Goal: Task Accomplishment & Management: Manage account settings

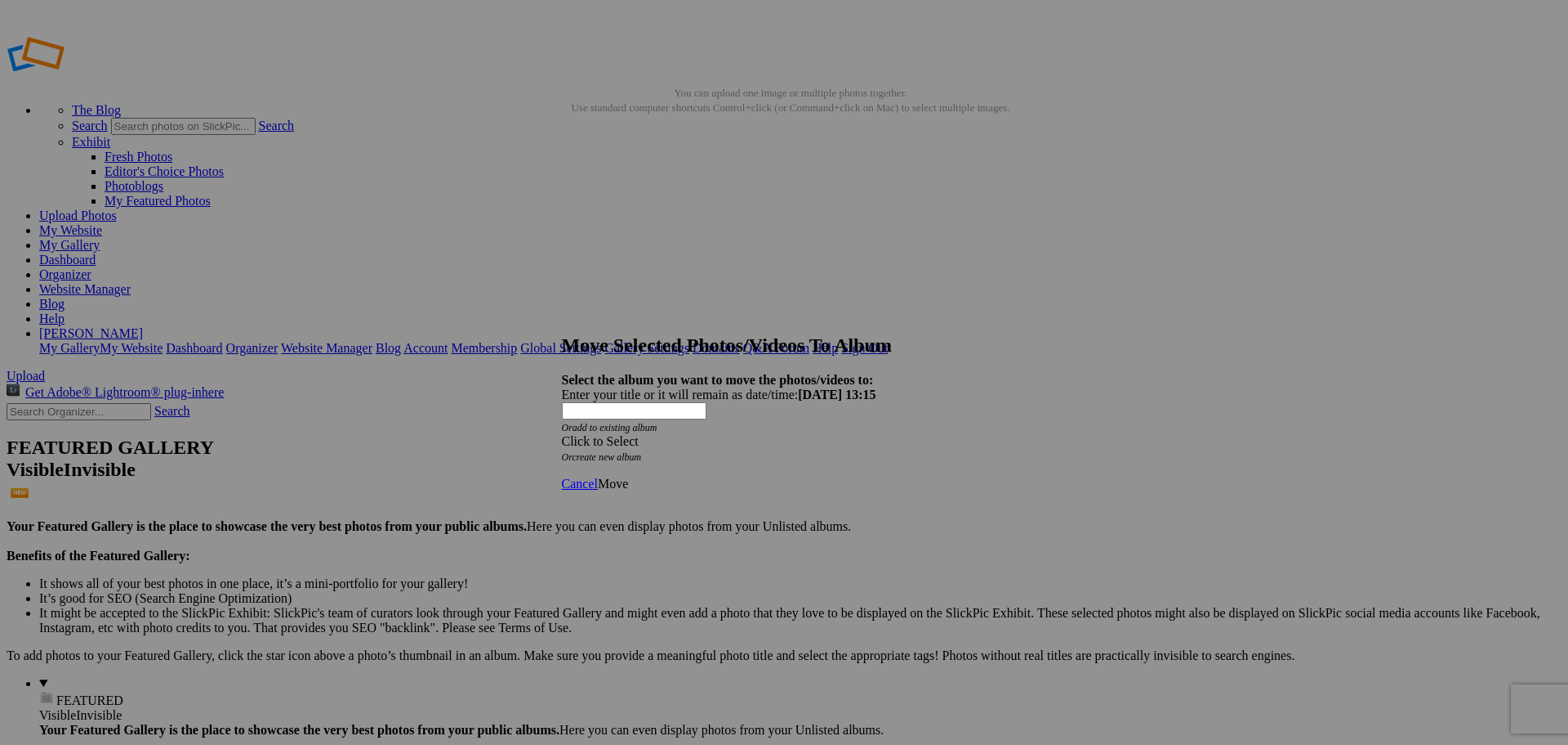
click at [562, 434] on span at bounding box center [562, 440] width 0 height 14
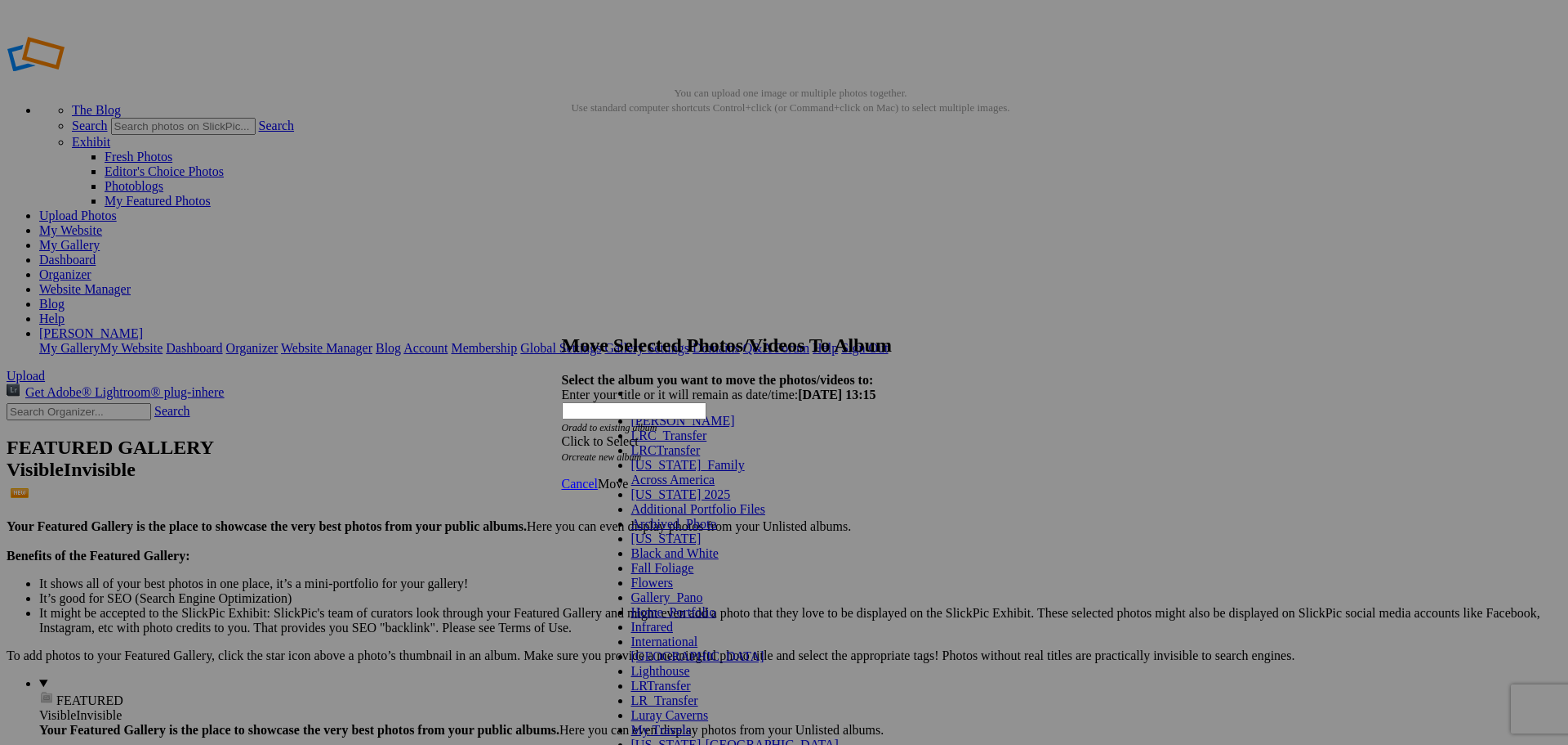
click at [680, 472] on link "[US_STATE]_Family" at bounding box center [687, 464] width 113 height 14
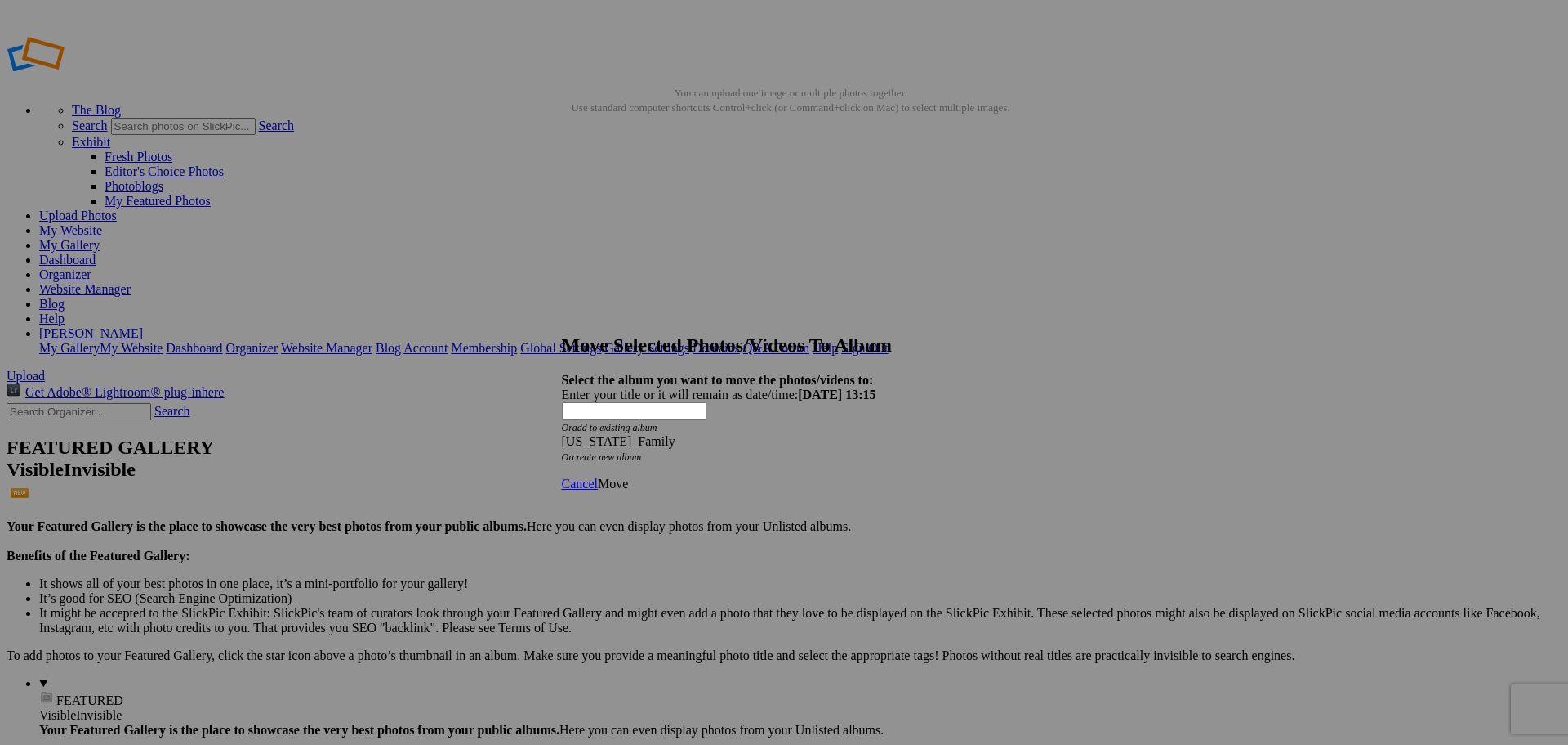
click at [628, 477] on span "Move" at bounding box center [613, 484] width 31 height 14
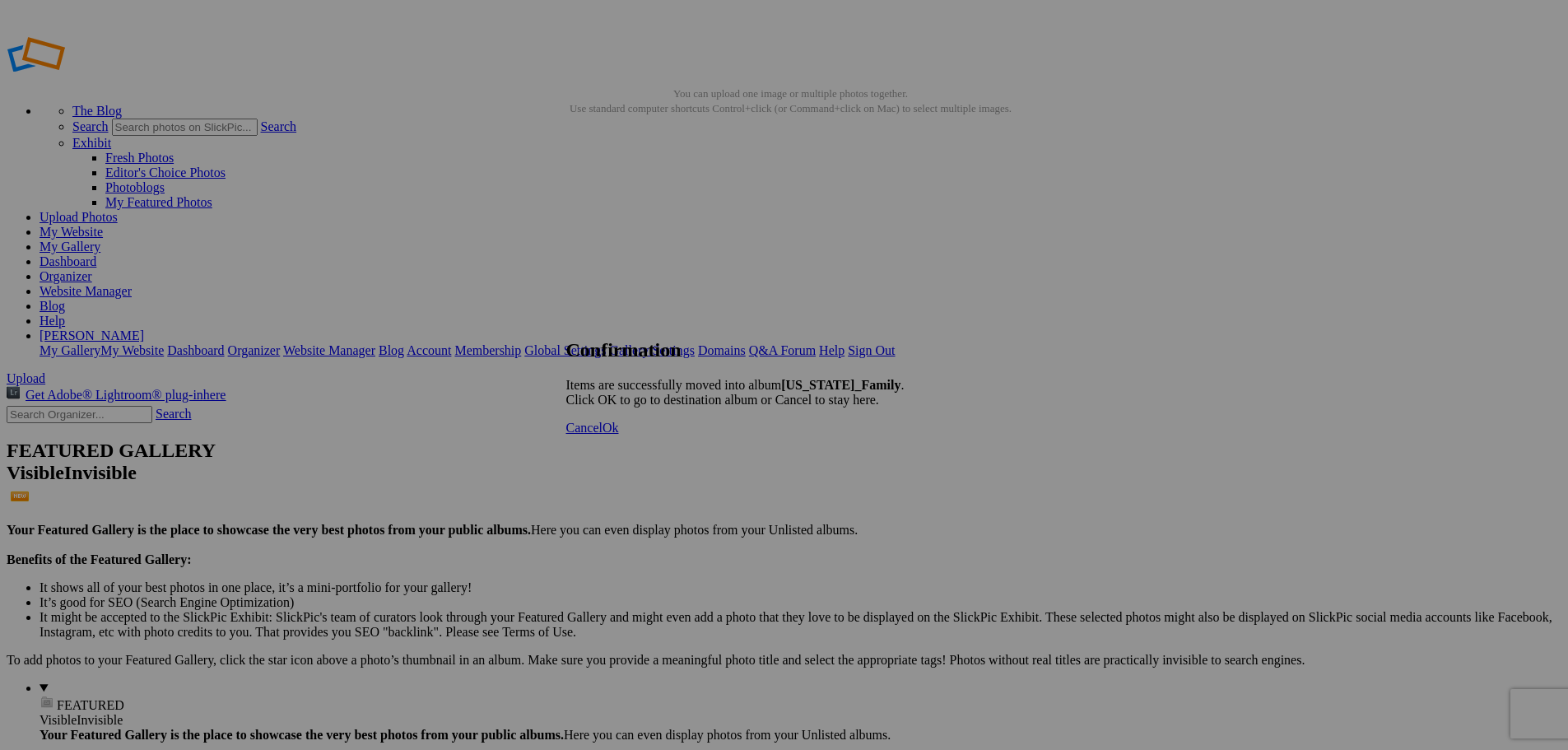
click at [619, 435] on span "Ok" at bounding box center [610, 428] width 17 height 14
